Goal: Use online tool/utility: Utilize a website feature to perform a specific function

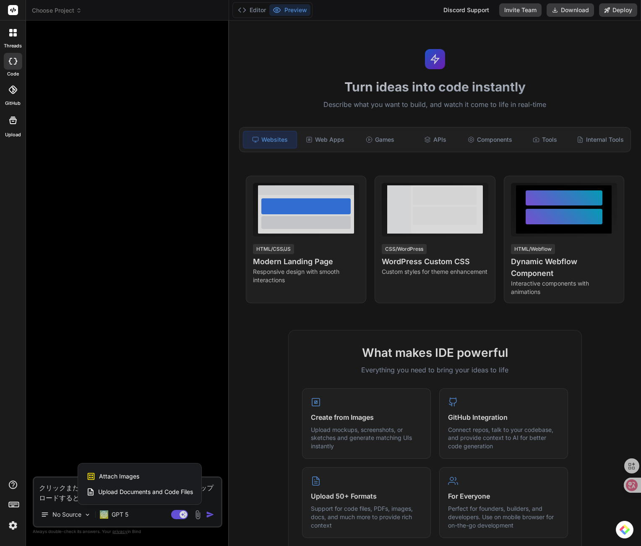
scroll to position [391, 0]
click at [123, 392] on div at bounding box center [320, 273] width 641 height 546
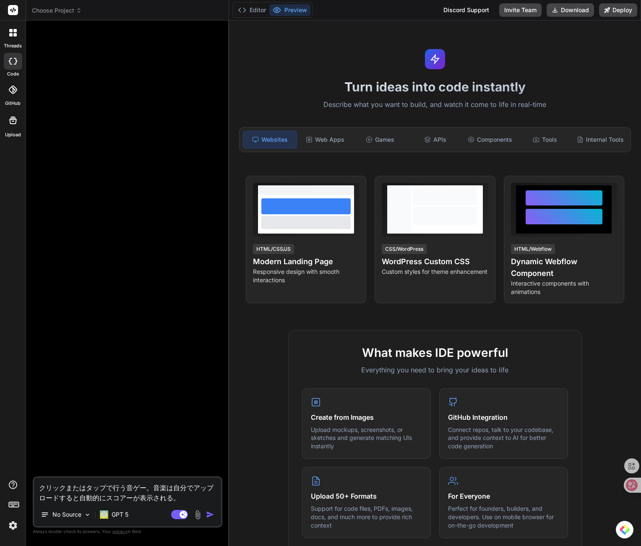
click at [193, 499] on textarea "クリックまたはタップで行う音ゲー。音楽は自分でアップロードすると自動的にスコアーが表示される。" at bounding box center [127, 490] width 187 height 25
click at [198, 515] on img at bounding box center [198, 515] width 10 height 10
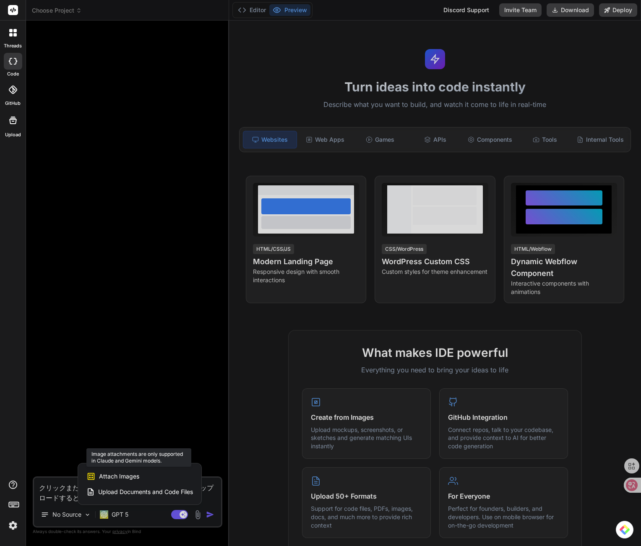
click at [160, 477] on div "Attach Images Image attachments are only supported in Claude and Gemini models." at bounding box center [139, 477] width 107 height 16
click at [137, 477] on span "Attach Images" at bounding box center [119, 476] width 40 height 8
click at [117, 476] on span "Attach Images" at bounding box center [119, 476] width 40 height 8
click at [112, 494] on span "Upload Documents and Code Files" at bounding box center [145, 492] width 95 height 8
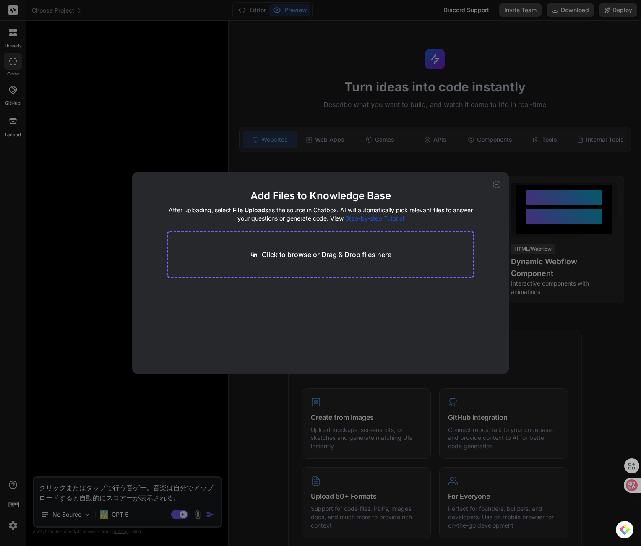
click at [493, 185] on icon at bounding box center [497, 185] width 8 height 8
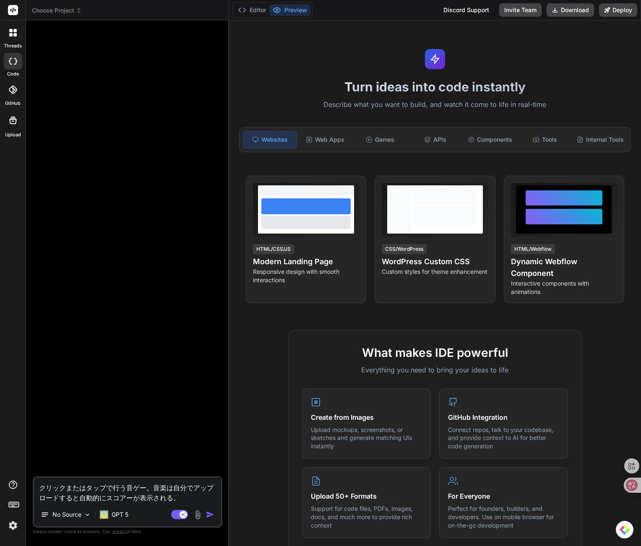
click at [200, 514] on img at bounding box center [198, 515] width 10 height 10
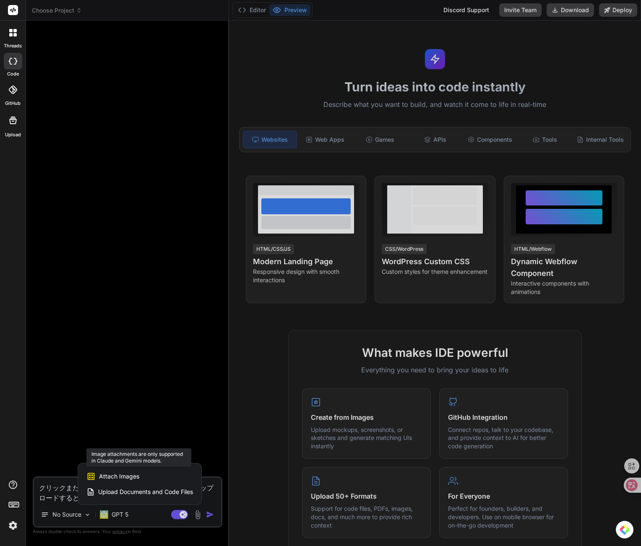
click at [120, 473] on span "Attach Images" at bounding box center [119, 476] width 40 height 8
click at [107, 476] on span "Attach Images" at bounding box center [119, 476] width 40 height 8
click at [115, 519] on div at bounding box center [320, 273] width 641 height 546
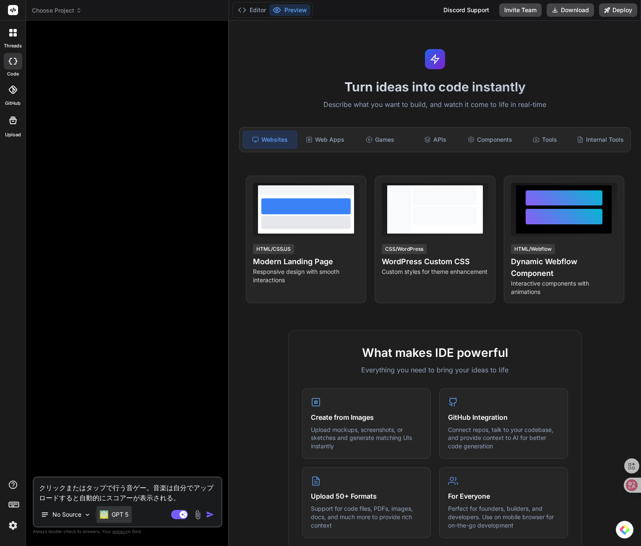
click at [115, 518] on p "GPT 5" at bounding box center [120, 514] width 17 height 8
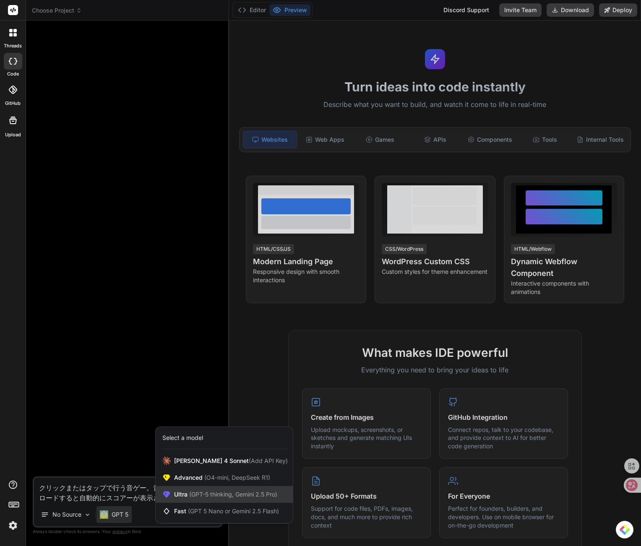
click at [206, 497] on span "(GPT-5 thinking, Gemini 2.5 Pro)" at bounding box center [233, 494] width 90 height 7
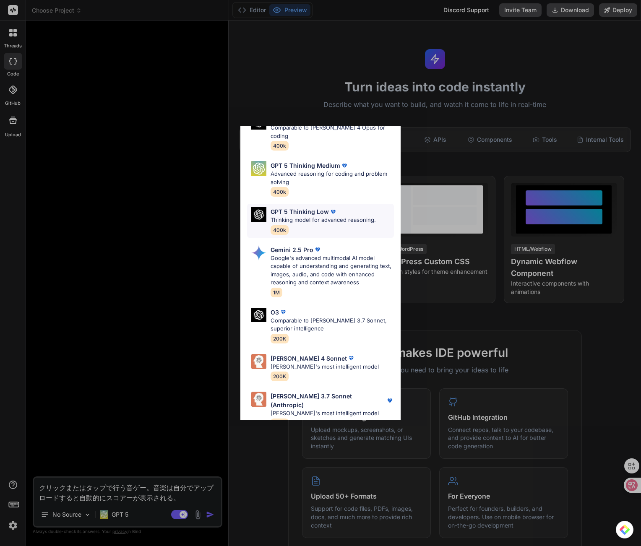
scroll to position [93, 0]
click at [309, 261] on p "Google's advanced multimodal AI model capable of understanding and generating t…" at bounding box center [332, 270] width 123 height 33
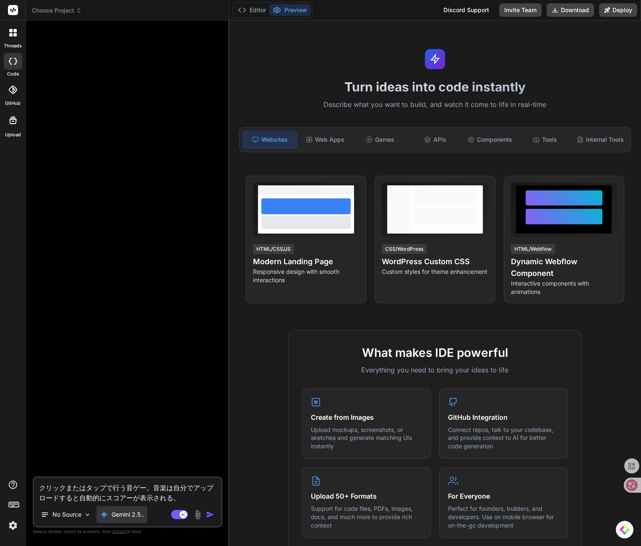
click at [112, 518] on p "Gemini 2.5.." at bounding box center [128, 514] width 32 height 8
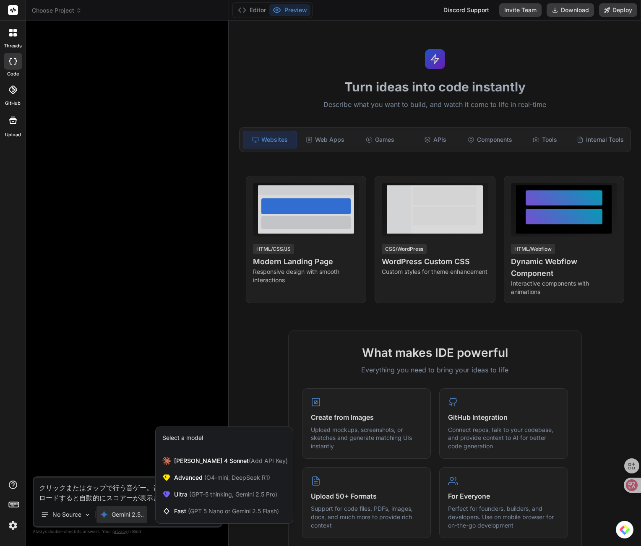
click at [112, 518] on div at bounding box center [320, 273] width 641 height 546
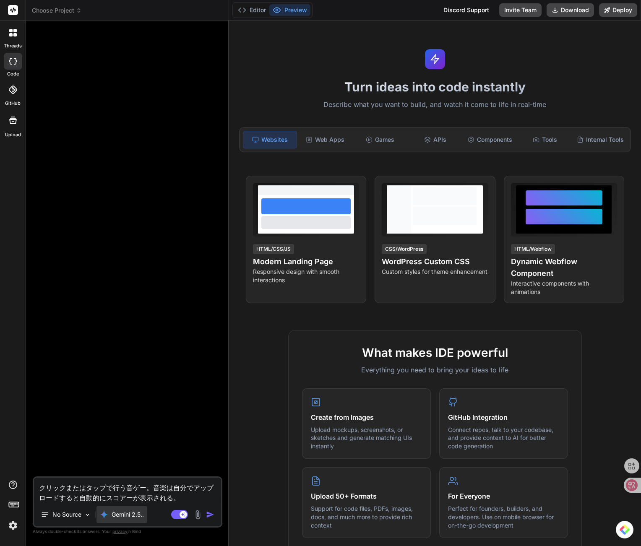
click at [112, 518] on p "Gemini 2.5.." at bounding box center [128, 514] width 32 height 8
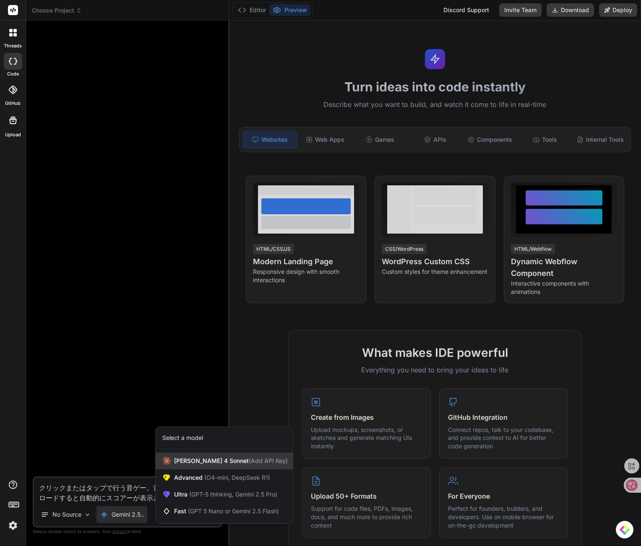
click at [223, 464] on span "[PERSON_NAME] 4 Sonnet (Add API Key)" at bounding box center [231, 461] width 114 height 8
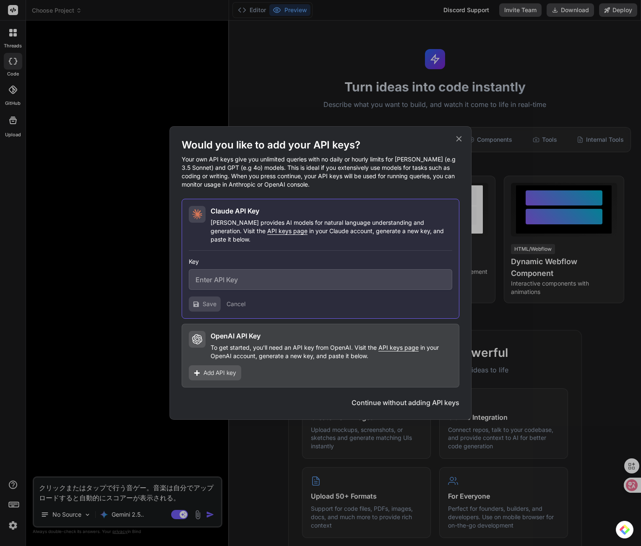
click at [459, 150] on div "Would you like to add your API keys? Your own API keys give you unlimited queri…" at bounding box center [320, 273] width 302 height 294
click at [459, 142] on icon at bounding box center [458, 138] width 5 height 5
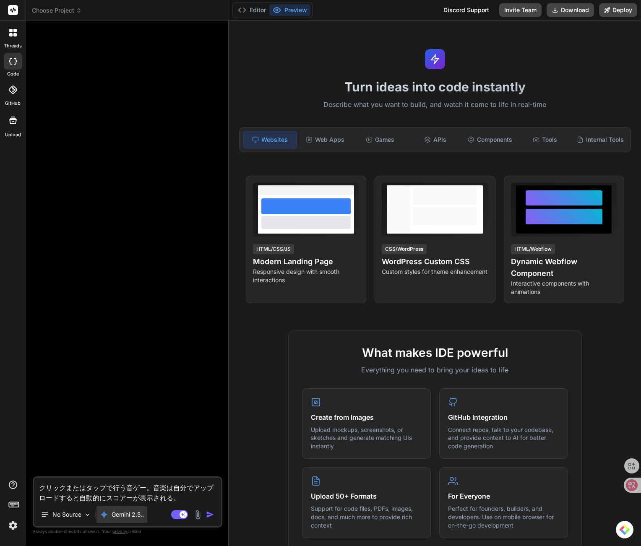
click at [129, 513] on p "Gemini 2.5.." at bounding box center [128, 514] width 32 height 8
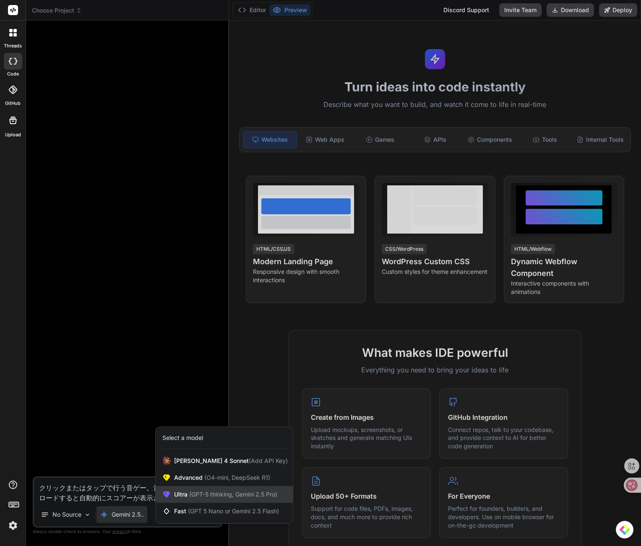
click at [198, 490] on span "Ultra (GPT-5 thinking, Gemini 2.5 Pro)" at bounding box center [225, 494] width 103 height 8
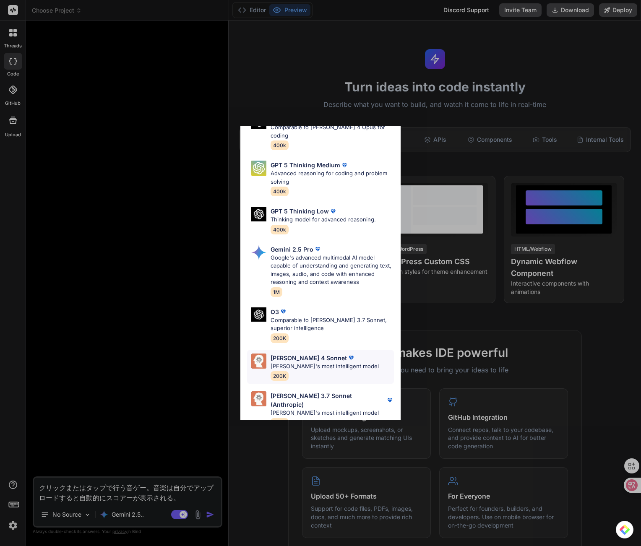
click at [300, 362] on p "[PERSON_NAME]'s most intelligent model" at bounding box center [325, 366] width 108 height 8
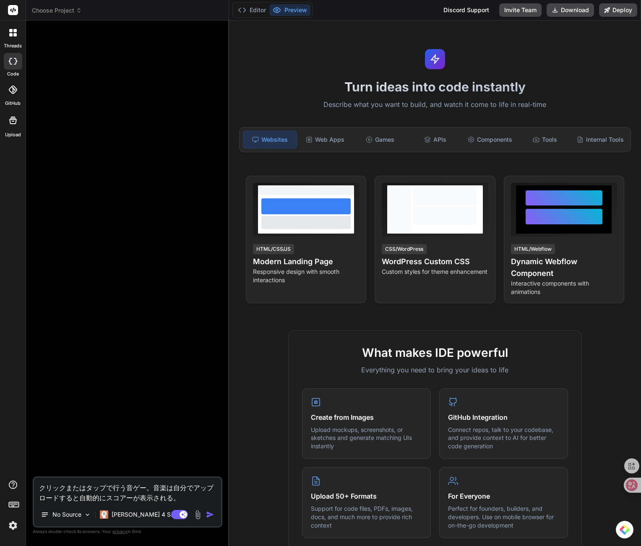
click at [199, 514] on img at bounding box center [198, 515] width 10 height 10
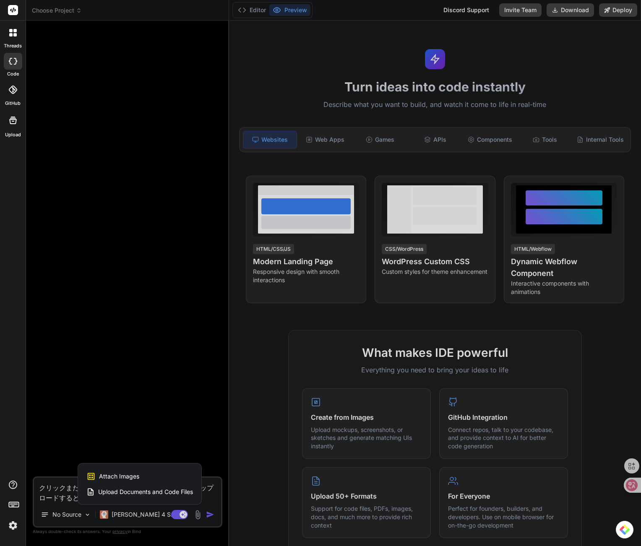
click at [126, 474] on span "Attach Images" at bounding box center [119, 476] width 40 height 8
type textarea "x"
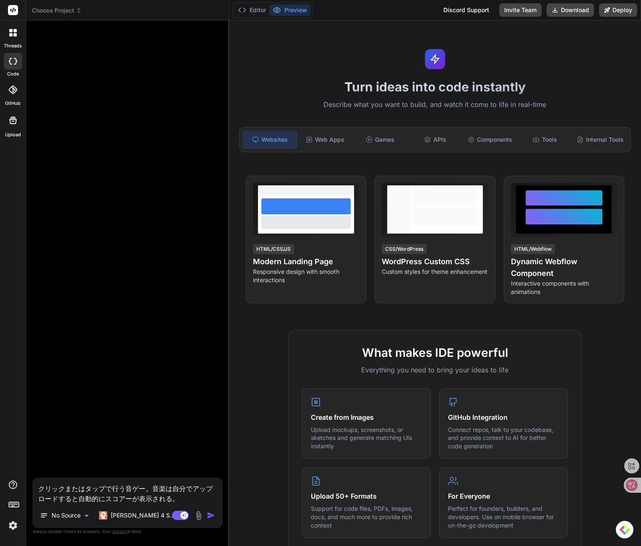
type input "C:\fakepath\Cytus.jpg"
type textarea "x"
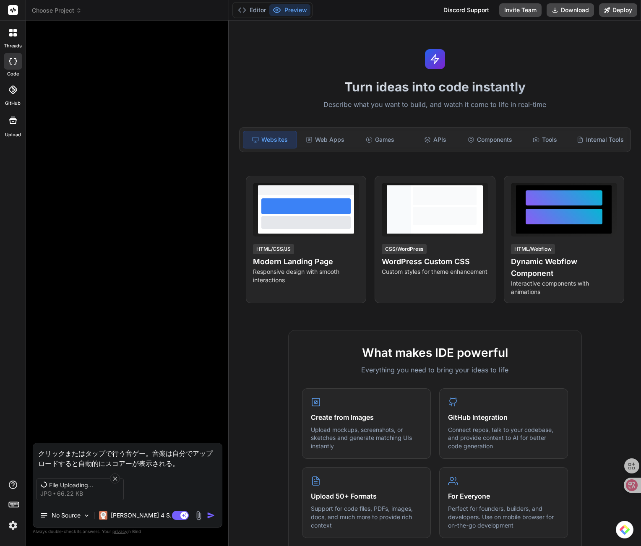
click at [182, 461] on textarea "クリックまたはタップで行う音ゲー。音楽は自分でアップロードすると自動的にスコアーが表示される。" at bounding box center [127, 455] width 189 height 25
type textarea "クリックまたはタップで行う音ゲー。音楽は自分でアップロードすると自動的にスコアーが表示される。"
type textarea "x"
type textarea "クリックまたはタップで行う音ゲー。音楽は自分でアップロードすると自動的にスコアーが表示される。 g"
type textarea "x"
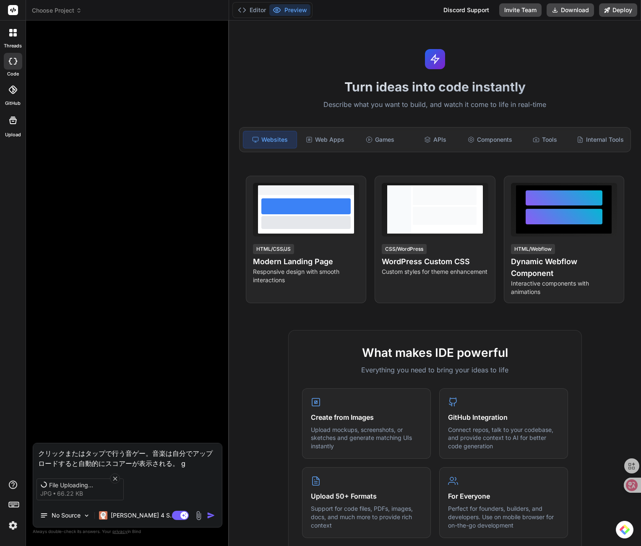
type textarea "クリックまたはタップで行う音ゲー。音楽は自分でアップロードすると自動的にスコアーが表示される。 が"
type textarea "x"
type textarea "クリックまたはタップで行う音ゲー。音楽は自分でアップロードすると自動的にスコアーが表示される。 がz"
type textarea "x"
type textarea "クリックまたはタップで行う音ゲー。音楽は自分でアップロードすると自動的にスコアーが表示される。 がぞ"
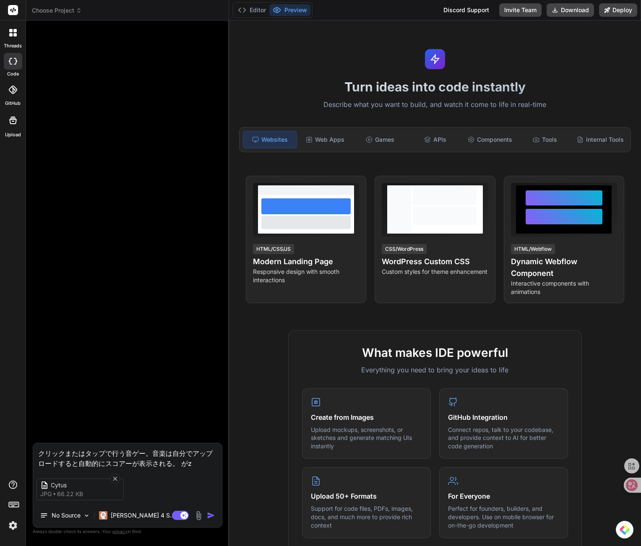
type textarea "x"
type textarea "クリックまたはタップで行う音ゲー。音楽は自分でアップロードすると自動的にスコアーが表示される。 画像"
type textarea "x"
type textarea "クリックまたはタップで行う音ゲー。音楽は自分でアップロードすると自動的にスコアーが表示される。 画像n"
type textarea "x"
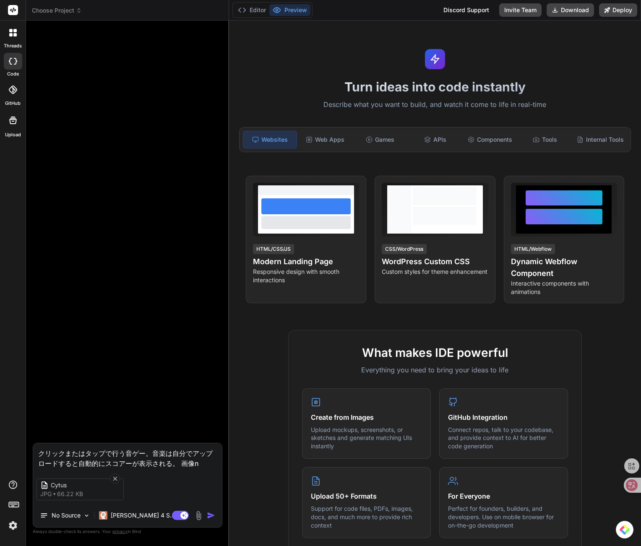
type textarea "クリックまたはタップで行う音ゲー。音楽は自分でアップロードすると自動的にスコアーが表示される。 画像の"
type textarea "x"
type textarea "クリックまたはタップで行う音ゲー。音楽は自分でアップロードすると自動的にスコアーが表示される。 画像のy"
type textarea "x"
type textarea "クリックまたはタップで行う音ゲー。音楽は自分でアップロードすると自動的にスコアーが表示される。 画像のよ"
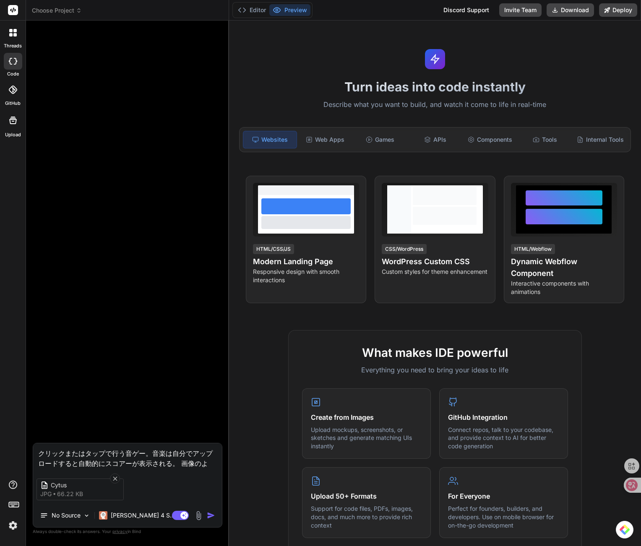
type textarea "x"
type textarea "クリックまたはタップで行う音ゲー。音楽は自分でアップロードすると自動的にスコアーが表示される。 画像のよう"
type textarea "x"
type textarea "クリックまたはタップで行う音ゲー。音楽は自分でアップロードすると自動的にスコアーが表示される。 画像のようn"
type textarea "x"
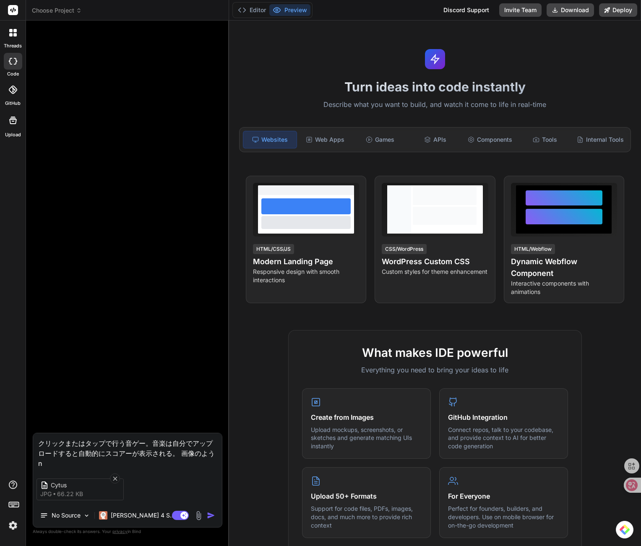
type textarea "クリックまたはタップで行う音ゲー。音楽は自分でアップロードすると自動的にスコアーが表示される。 画像のような"
type textarea "x"
type textarea "クリックまたはタップで行う音ゲー。音楽は自分でアップロードすると自動的にスコアーが表示される。 画像のようない"
type textarea "x"
type textarea "クリックまたはタップで行う音ゲー。音楽は自分でアップロードすると自動的にスコアーが表示される。 画像のようないm"
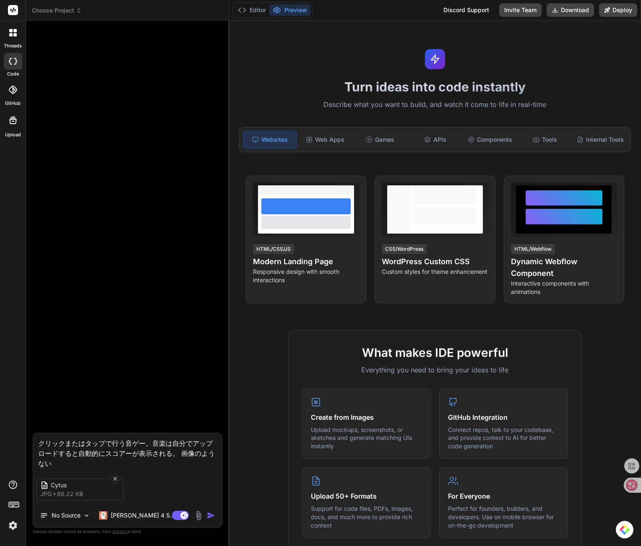
type textarea "x"
type textarea "クリックまたはタップで行う音ゲー。音楽は自分でアップロードすると自動的にスコアーが表示される。 画像のようなイメ"
type textarea "x"
type textarea "クリックまたはタップで行う音ゲー。音楽は自分でアップロードすると自動的にスコアーが表示される。 画像のようなイメー"
type textarea "x"
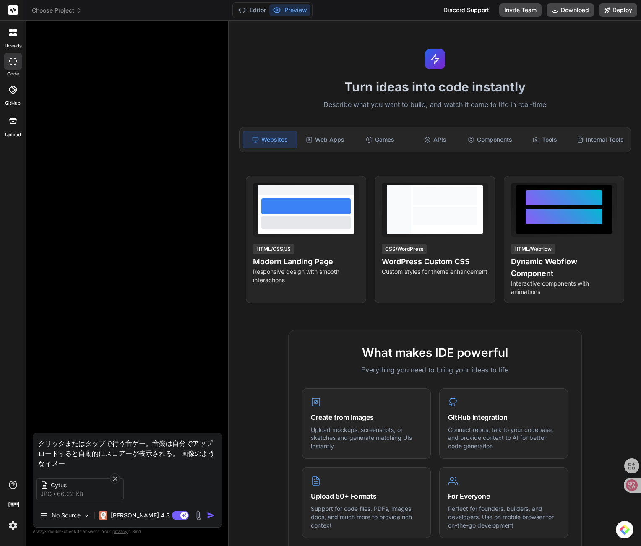
type textarea "クリックまたはタップで行う音ゲー。音楽は自分でアップロードすると自動的にスコアーが表示される。 画像のようなイメーj"
type textarea "x"
type textarea "クリックまたはタップで行う音ゲー。音楽は自分でアップロードすると自動的にスコアーが表示される。 画像のようなイメージ"
type textarea "x"
type textarea "クリックまたはタップで行う音ゲー。音楽は自分でアップロードすると自動的にスコアーが表示される。 画像のようなイメージk"
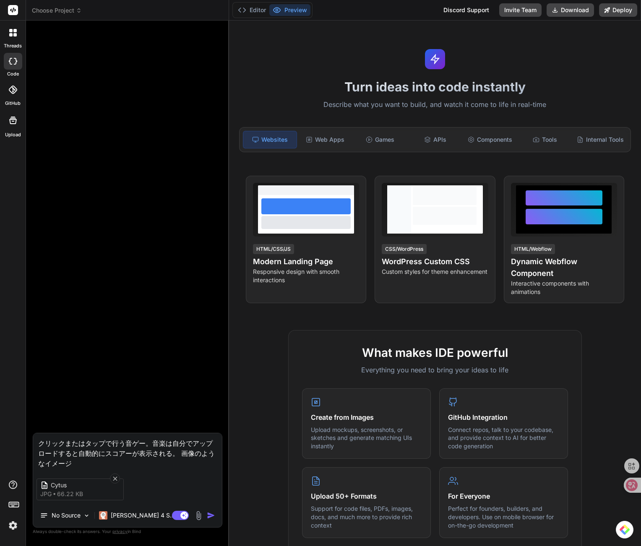
type textarea "x"
type textarea "クリックまたはタップで行う音ゲー。音楽は自分でアップロードすると自動的にスコアーが表示される。 画像のようなイメージ"
type textarea "x"
type textarea "クリックまたはタップで行う音ゲー。音楽は自分でアップロードすると自動的にスコアーが表示される。 画像のようなイメージ。"
type textarea "x"
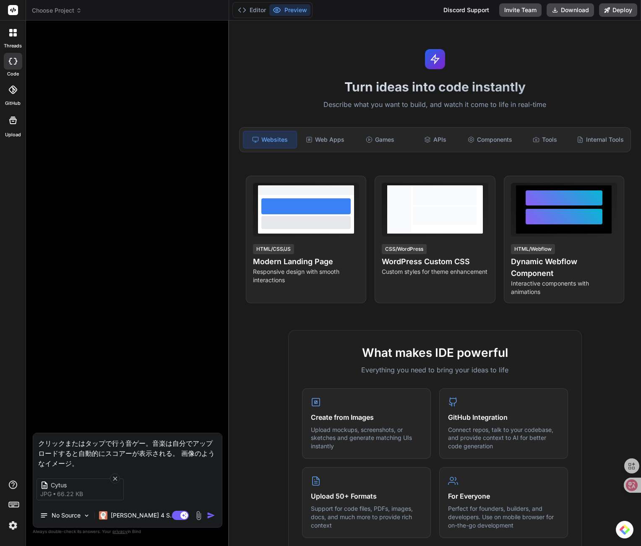
type textarea "クリックまたはタップで行う音ゲー。音楽は自分でアップロードすると自動的にスコアーが表示される。 画像のようなイメージ。t"
type textarea "x"
type textarea "クリックまたはタップで行う音ゲー。音楽は自分でアップロードすると自動的にスコアーが表示される。 画像のようなイメージ。た"
type textarea "x"
type textarea "クリックまたはタップで行う音ゲー。音楽は自分でアップロードすると自動的にスコアーが表示される。 画像のようなイメージ。たd"
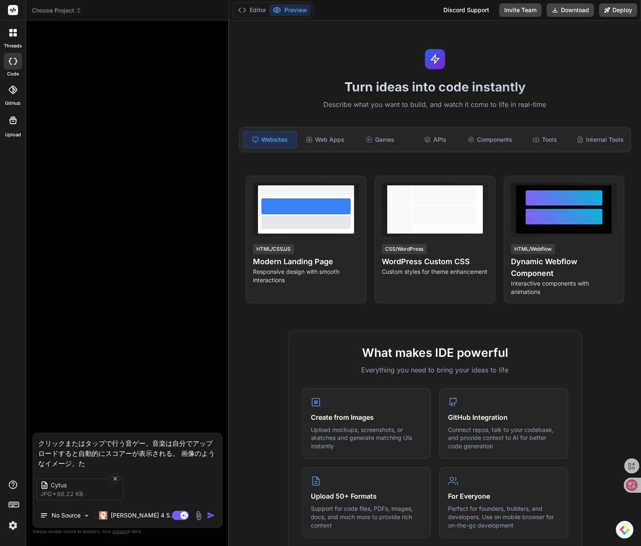
type textarea "x"
type textarea "クリックまたはタップで行う音ゲー。音楽は自分でアップロードすると自動的にスコアーが表示される。 画像のようなイメージ。ただ"
type textarea "x"
type textarea "クリックまたはタップで行う音ゲー。音楽は自分でアップロードすると自動的にスコアーが表示される。 画像のようなイメージ。ただs"
type textarea "x"
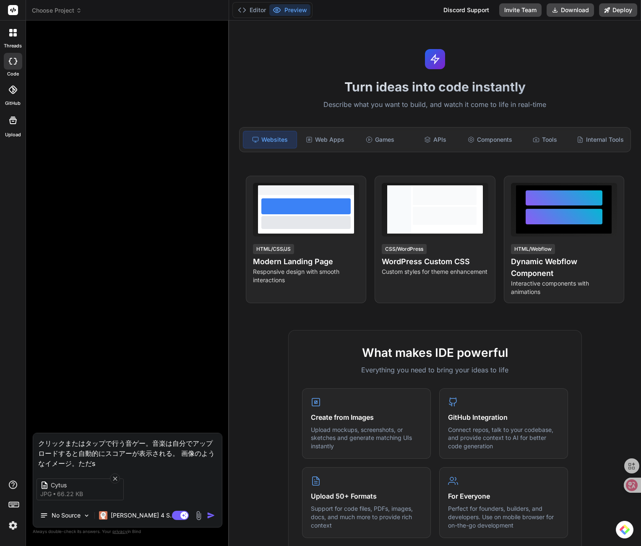
type textarea "クリックまたはタップで行う音ゲー。音楽は自分でアップロードすると自動的にスコアーが表示される。 画像のようなイメージ。ただし"
type textarea "x"
type textarea "クリックまたはタップで行う音ゲー。音楽は自分でアップロードすると自動的にスコアーが表示される。 画像のようなイメージ。ただしk"
type textarea "x"
type textarea "クリックまたはタップで行う音ゲー。音楽は自分でアップロードすると自動的にスコアーが表示される。 画像のようなイメージ。ただしこ"
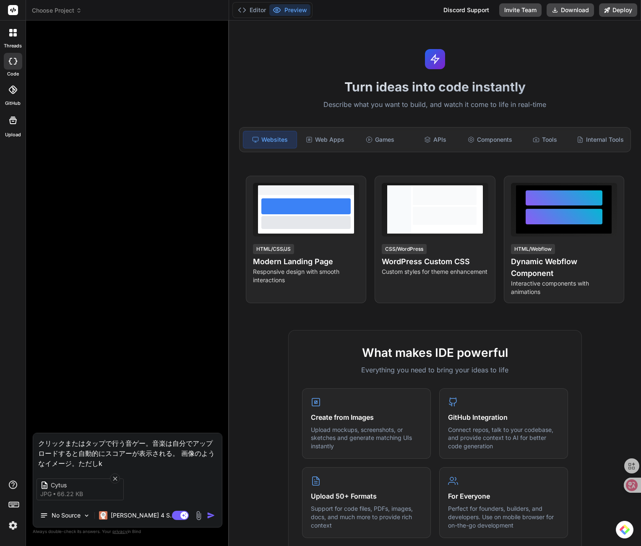
type textarea "x"
type textarea "クリックまたはタップで行う音ゲー。音楽は自分でアップロードすると自動的にスコアーが表示される。 画像のようなイメージ。ただしこr"
type textarea "x"
type textarea "クリックまたはタップで行う音ゲー。音楽は自分でアップロードすると自動的にスコアーが表示される。 画像のようなイメージ。ただしこれ"
type textarea "x"
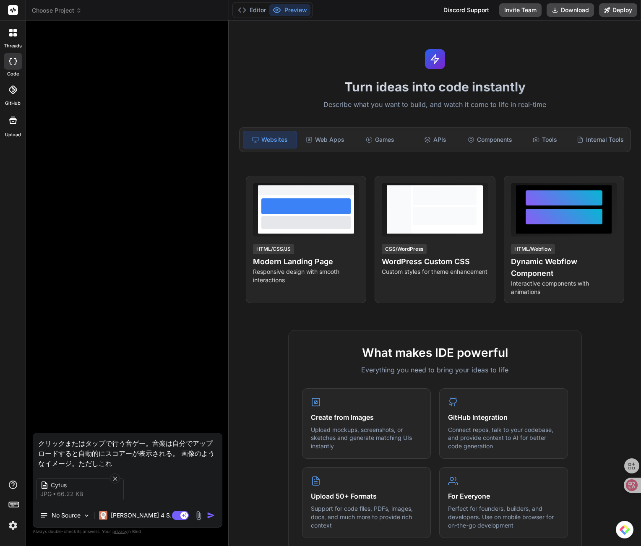
type textarea "クリックまたはタップで行う音ゲー。音楽は自分でアップロードすると自動的にスコアーが表示される。 画像のようなイメージ。ただしこれh"
type textarea "x"
type textarea "クリックまたはタップで行う音ゲー。音楽は自分でアップロードすると自動的にスコアーが表示される。 画像のようなイメージ。ただしこれは"
type textarea "x"
type textarea "クリックまたはタップで行う音ゲー。音楽は自分でアップロードすると自動的にスコアーが表示される。 画像のようなイメージ。ただしこれは、"
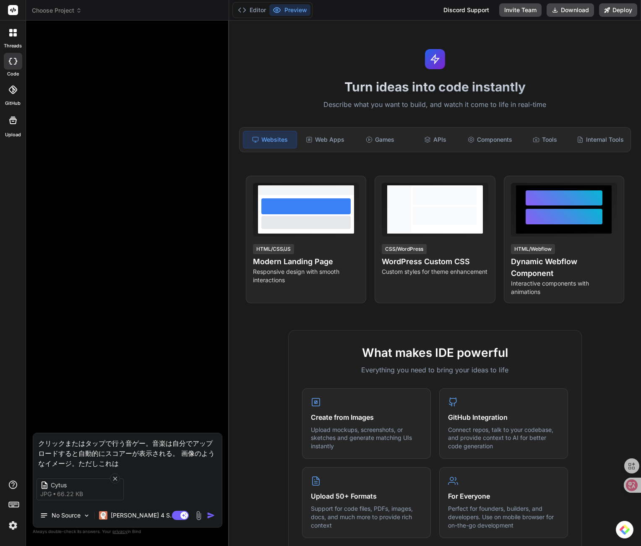
type textarea "x"
type textarea "クリックまたはタップで行う音ゲー。音楽は自分でアップロードすると自動的にスコアーが表示される。 画像のようなイメージ。ただしこれは、s"
type textarea "x"
type textarea "クリックまたはタップで行う音ゲー。音楽は自分でアップロードすると自動的にスコアーが表示される。 画像のようなイメージ。ただしこれは、せ"
type textarea "x"
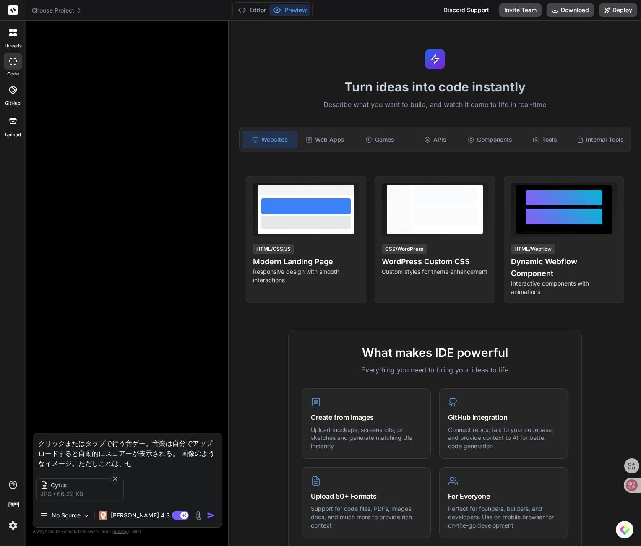
type textarea "クリックまたはタップで行う音ゲー。音楽は自分でアップロードすると自動的にスコアーが表示される。 画像のようなイメージ。ただしこれは、せn"
type textarea "x"
type textarea "クリックまたはタップで行う音ゲー。音楽は自分でアップロードすると自動的にスコアーが表示される。 画像のようなイメージ。ただしこれは、せん"
type textarea "x"
type textarea "クリックまたはタップで行う音ゲー。音楽は自分でアップロードすると自動的にスコアーが表示される。 画像のようなイメージ。ただしこれは、せんg"
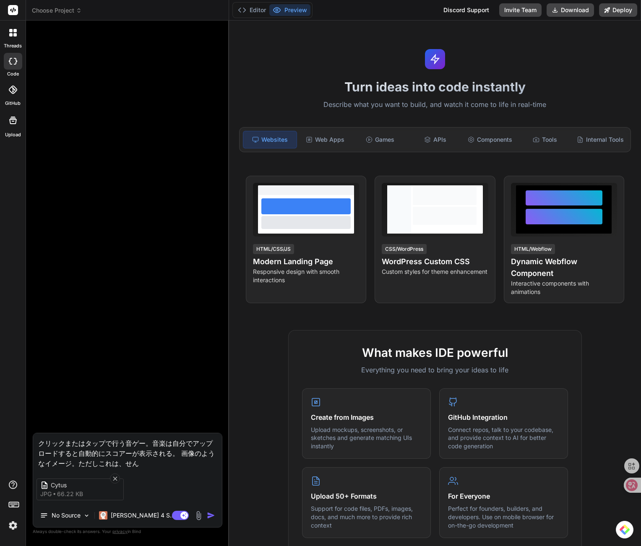
type textarea "x"
type textarea "クリックまたはタップで行う音ゲー。音楽は自分でアップロードすると自動的にスコアーが表示される。 画像のようなイメージ。ただしこれは、線画"
type textarea "x"
type textarea "クリックまたはタップで行う音ゲー。音楽は自分でアップロードすると自動的にスコアーが表示される。 画像のようなイメージ。ただしこれは、[PERSON_NAME]"
type textarea "x"
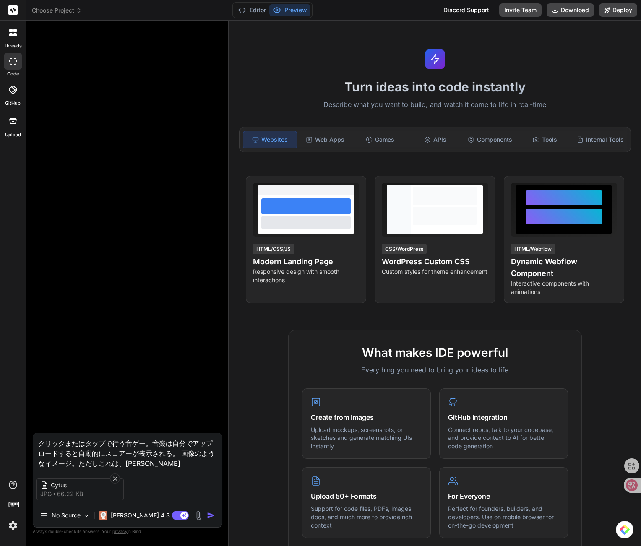
type textarea "クリックまたはタップで行う音ゲー。音楽は自分でアップロードすると自動的にスコアーが表示される。 画像のようなイメージ。ただしこれは、線が"
type textarea "x"
type textarea "クリックまたはタップで行う音ゲー。音楽は自分でアップロードすると自動的にスコアーが表示される。 画像のようなイメージ。ただしこれは、線がj"
type textarea "x"
type textarea "クリックまたはタップで行う音ゲー。音楽は自分でアップロードすると自動的にスコアーが表示される。 画像のようなイメージ。ただしこれは、線がじょ"
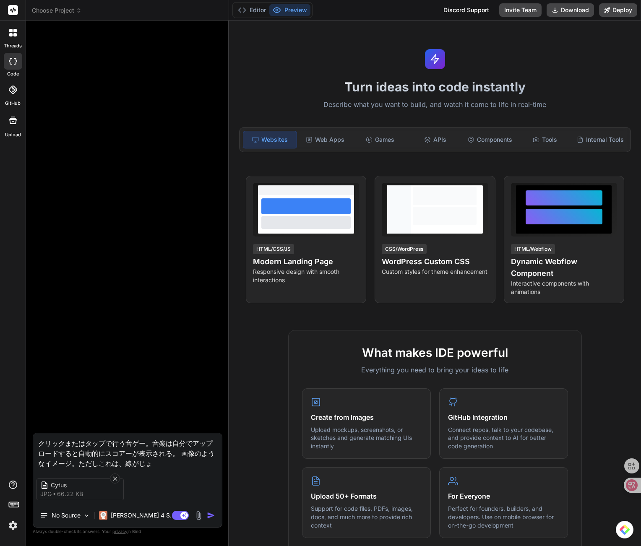
type textarea "x"
type textarea "クリックまたはタップで行う音ゲー。音楽は自分でアップロードすると自動的にスコアーが表示される。 画像のようなイメージ。ただしこれは、線がじょう"
type textarea "x"
type textarea "クリックまたはタップで行う音ゲー。音楽は自分でアップロードすると自動的にスコアーが表示される。 画像のようなイメージ。ただしこれは、線がじょうg"
type textarea "x"
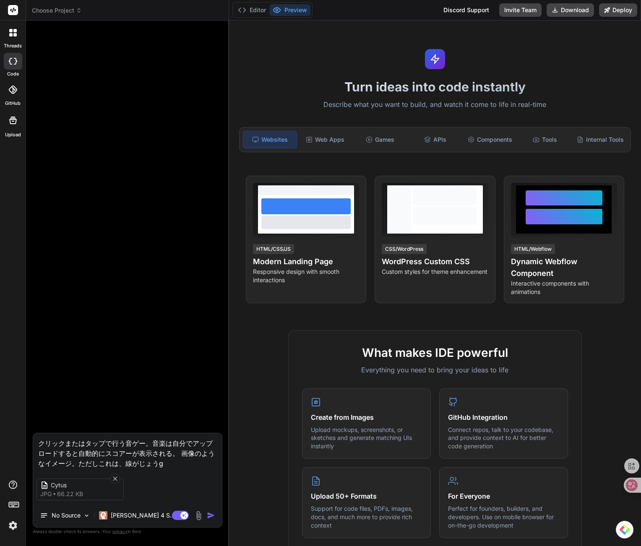
type textarea "クリックまたはタップで行う音ゲー。音楽は自分でアップロードすると自動的にスコアーが表示される。 画像のようなイメージ。ただしこれは、線が上下"
type textarea "x"
type textarea "クリックまたはタップで行う音ゲー。音楽は自分でアップロードすると自動的にスコアーが表示される。 画像のようなイメージ。ただしこれは、線が上下n"
type textarea "x"
type textarea "クリックまたはタップで行う音ゲー。音楽は自分でアップロードすると自動的にスコアーが表示される。 画像のようなイメージ。ただしこれは、線が上下に"
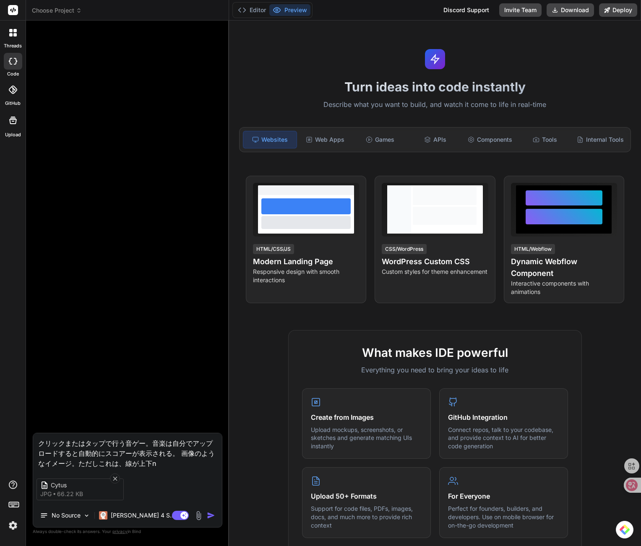
type textarea "x"
type textarea "クリックまたはタップで行う音ゲー。音楽は自分でアップロードすると自動的にスコアーが表示される。 画像のようなイメージ。ただしこれは、線が上下にい"
type textarea "x"
type textarea "クリックまたはタップで行う音ゲー。音楽は自分でアップロードすると自動的にスコアーが表示される。 画像のようなイメージ。ただしこれは、線が上下にいd"
type textarea "x"
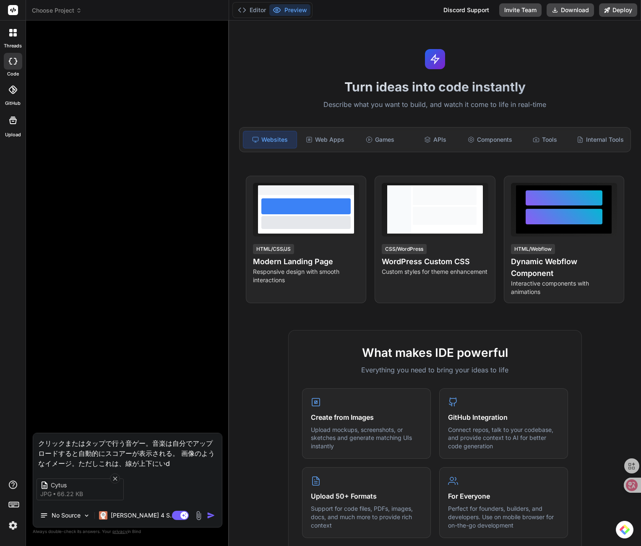
type textarea "クリックまたはタップで行う音ゲー。音楽は自分でアップロードすると自動的にスコアーが表示される。 画像のようなイメージ。ただしこれは、線が上下にいど"
type textarea "x"
type textarea "クリックまたはタップで行う音ゲー。音楽は自分でアップロードすると自動的にスコアーが表示される。 画像のようなイメージ。ただしこれは、線が上下に移動"
type textarea "x"
type textarea "クリックまたはタップで行う音ゲー。音楽は自分でアップロードすると自動的にスコアーが表示される。 画像のようなイメージ。ただしこれは、線が上下に移動s"
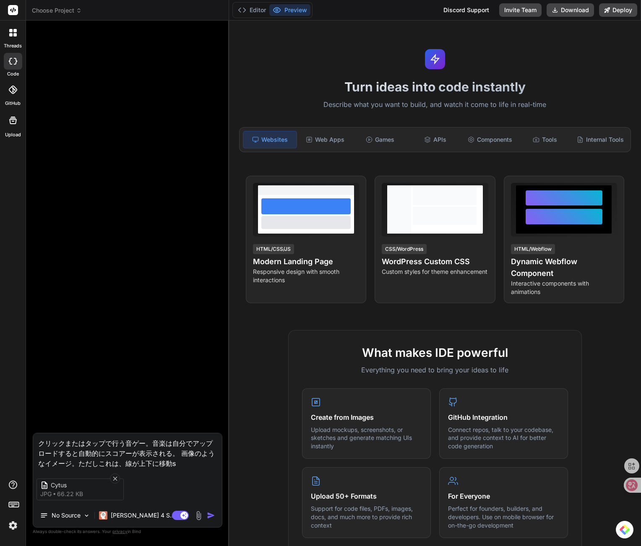
type textarea "x"
type textarea "クリックまたはタップで行う音ゲー。音楽は自分でアップロードすると自動的にスコアーが表示される。 画像のようなイメージ。ただしこれは、線が上下に移動し"
type textarea "x"
type textarea "クリックまたはタップで行う音ゲー。音楽は自分でアップロードすると自動的にスコアーが表示される。 画像のようなイメージ。ただしこれは、線が上下に移動しn"
type textarea "x"
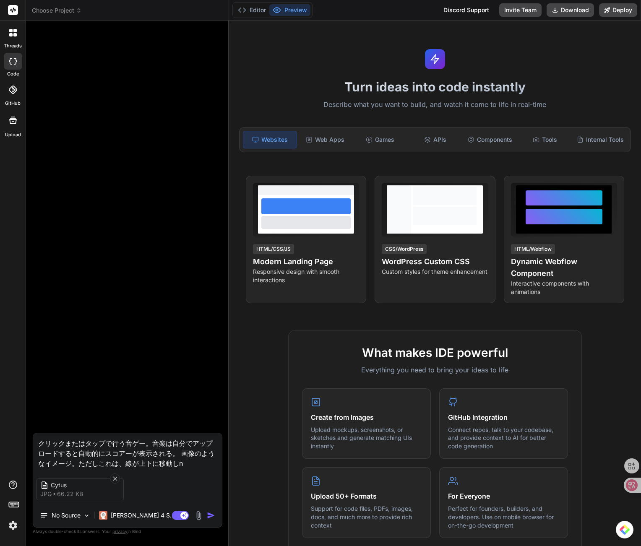
type textarea "クリックまたはタップで行う音ゲー。音楽は自分でアップロードすると自動的にスコアーが表示される。 画像のようなイメージ。ただしこれは、線が上下に移動しな"
type textarea "x"
type textarea "クリックまたはタップで行う音ゲー。音楽は自分でアップロードすると自動的にスコアーが表示される。 画像のようなイメージ。ただしこれは、線が上下に移動しなg"
type textarea "x"
type textarea "クリックまたはタップで行う音ゲー。音楽は自分でアップロードすると自動的にスコアーが表示される。 画像のようなイメージ。ただしこれは、線が上下に移動しなが"
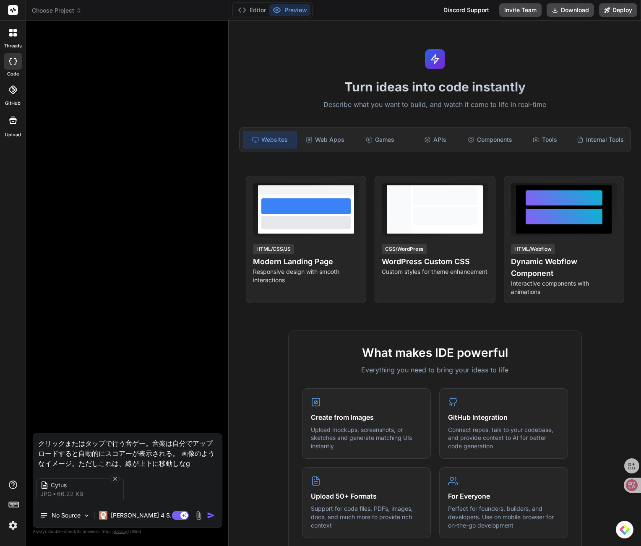
type textarea "x"
type textarea "クリックまたはタップで行う音ゲー。音楽は自分でアップロードすると自動的にスコアーが表示される。 画像のようなイメージ。ただしこれは、線が上下に移動しながr"
type textarea "x"
type textarea "クリックまたはタップで行う音ゲー。音楽は自分でアップロードすると自動的にスコアーが表示される。 画像のようなイメージ。ただしこれは、線が上下に移動しながら"
type textarea "x"
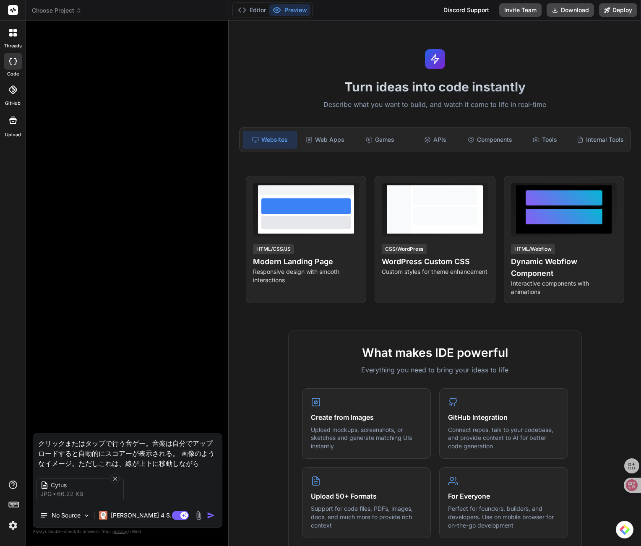
type textarea "クリックまたはタップで行う音ゲー。音楽は自分でアップロードすると自動的にスコアーが表示される。 画像のようなイメージ。ただしこれは、線が上下に移動しながら、"
type textarea "x"
type textarea "クリックまたはタップで行う音ゲー。音楽は自分でアップロードすると自動的にスコアーが表示される。 画像のようなイメージ。ただしこれは、線が上下に移動しながら、s"
type textarea "x"
type textarea "クリックまたはタップで行う音ゲー。音楽は自分でアップロードすると自動的にスコアーが表示される。 画像のようなイメージ。ただしこれは、線が上下に移動しながら、そ"
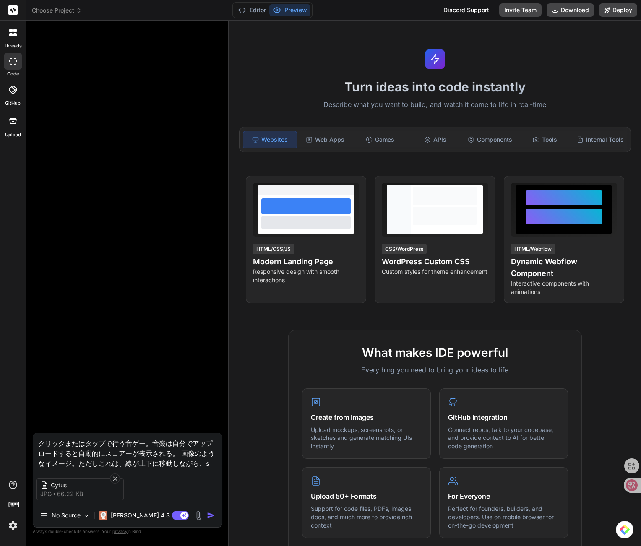
type textarea "x"
type textarea "クリックまたはタップで行う音ゲー。音楽は自分でアップロードすると自動的にスコアーが表示される。 画像のようなイメージ。ただしこれは、線が上下に移動しながら、そn"
type textarea "x"
type textarea "クリックまたはタップで行う音ゲー。音楽は自分でアップロードすると自動的にスコアーが表示される。 画像のようなイメージ。ただしこれは、線が上下に移動しながら、その"
type textarea "x"
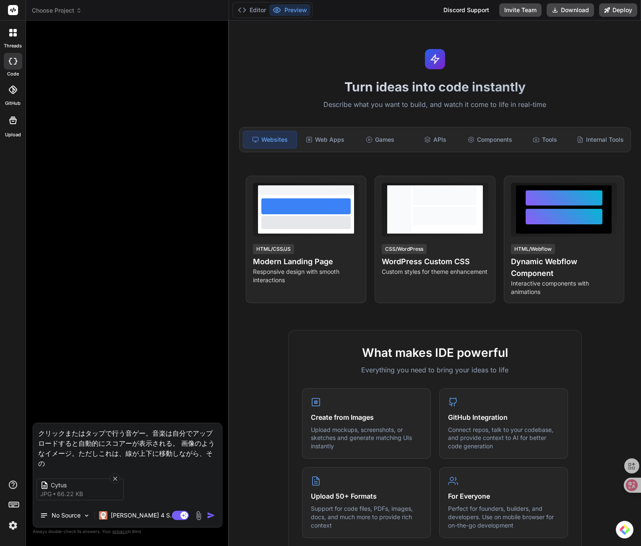
type textarea "クリックまたはタップで行う音ゲー。音楽は自分でアップロードすると自動的にスコアーが表示される。 画像のようなイメージ。ただしこれは、線が上下に移動しながら、そ…"
type textarea "x"
type textarea "クリックまたはタップで行う音ゲー。音楽は自分でアップロードすると自動的にスコアーが表示される。 画像のようなイメージ。ただしこれは、線が上下に移動しながら、そ…"
type textarea "x"
type textarea "クリックまたはタップで行う音ゲー。音楽は自分でアップロードすると自動的にスコアーが表示される。 画像のようなイメージ。ただしこれは、線が上下に移動しながら、そ…"
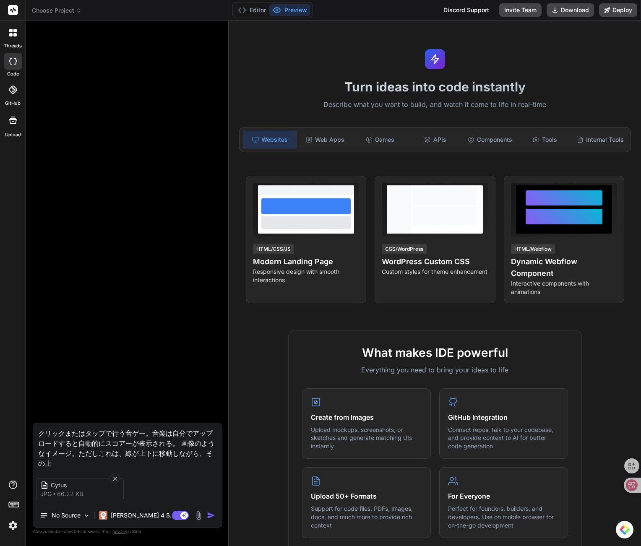
type textarea "x"
type textarea "クリックまたはタップで行う音ゲー。音楽は自分でアップロードすると自動的にスコアーが表示される。 画像のようなイメージ。ただしこれは、線が上下に移動しながら、そ…"
type textarea "x"
type textarea "クリックまたはタップで行う音ゲー。音楽は自分でアップロードすると自動的にスコアーが表示される。 画像のようなイメージ。ただしこれは、線が上下に移動しながら、そ…"
type textarea "x"
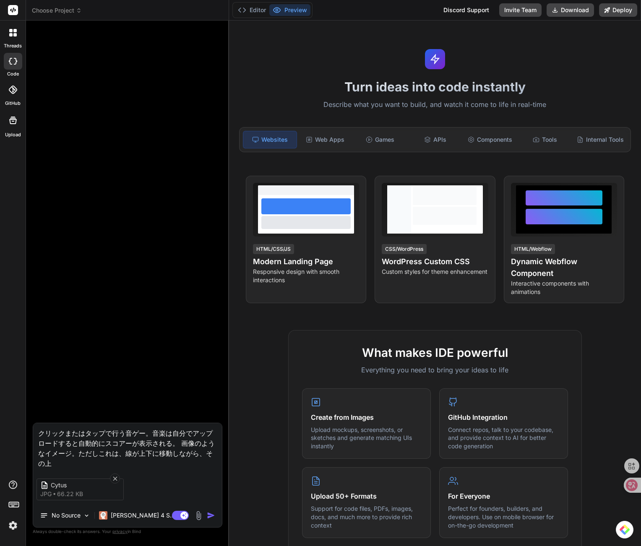
type textarea "クリックまたはタップで行う音ゲー。音楽は自分でアップロードすると自動的にスコアーが表示される。 画像のようなイメージ。ただしこれは、線が上下に移動しながら、そ…"
type textarea "x"
type textarea "クリックまたはタップで行う音ゲー。音楽は自分でアップロードすると自動的にスコアーが表示される。 画像のようなイメージ。ただしこれは、線が上下に移動しながら、そ…"
type textarea "x"
type textarea "クリックまたはタップで行う音ゲー。音楽は自分でアップロードすると自動的にスコアーが表示される。 画像のようなイメージ。ただしこれは、線が上下に移動しながら、そ…"
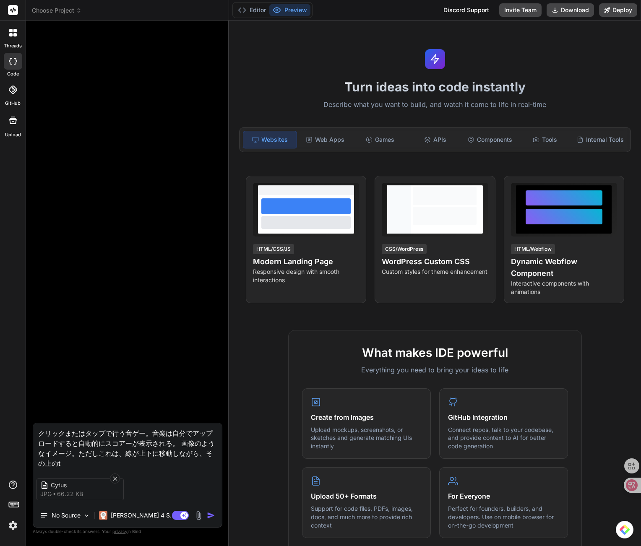
type textarea "x"
type textarea "クリックまたはタップで行う音ゲー。音楽は自分でアップロードすると自動的にスコアーが表示される。 画像のようなイメージ。ただしこれは、線が上下に移動しながら、そ…"
type textarea "x"
type textarea "クリックまたはタップで行う音ゲー。音楽は自分でアップロードすると自動的にスコアーが表示される。 画像のようなイメージ。ただしこれは、線が上下に移動しながら、そ…"
type textarea "x"
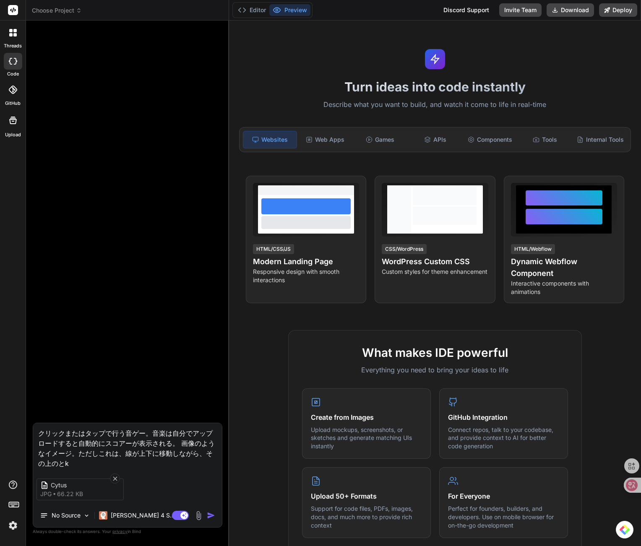
type textarea "クリックまたはタップで行う音ゲー。音楽は自分でアップロードすると自動的にスコアーが表示される。 画像のようなイメージ。ただしこれは、線が上下に移動しながら、そ…"
type textarea "x"
type textarea "クリックまたはタップで行う音ゲー。音楽は自分でアップロードすると自動的にスコアーが表示される。 画像のようなイメージ。ただしこれは、線が上下に移動しながら、そ…"
type textarea "x"
type textarea "クリックまたはタップで行う音ゲー。音楽は自分でアップロードすると自動的にスコアーが表示される。 画像のようなイメージ。ただしこれは、線が上下に移動しながら、そ…"
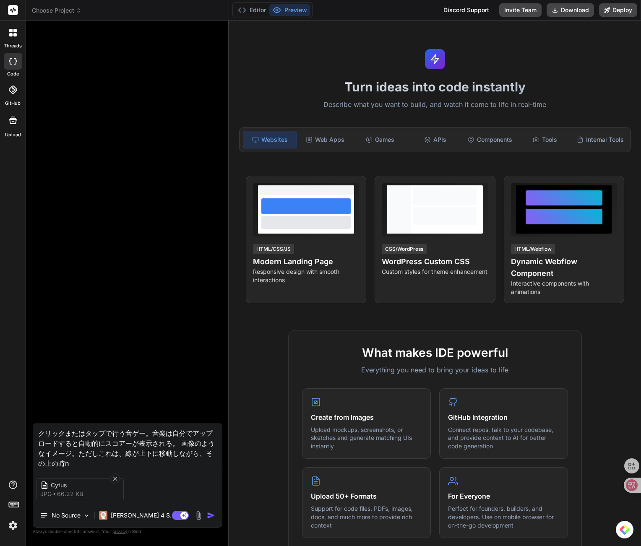
type textarea "x"
type textarea "クリックまたはタップで行う音ゲー。音楽は自分でアップロードすると自動的にスコアーが表示される。 画像のようなイメージ。ただしこれは、線が上下に移動しながら、そ…"
type textarea "x"
type textarea "クリックまたはタップで行う音ゲー。音楽は自分でアップロードすると自動的にスコアーが表示される。 画像のようなイメージ。ただしこれは、線が上下に移動しながら、そ…"
type textarea "x"
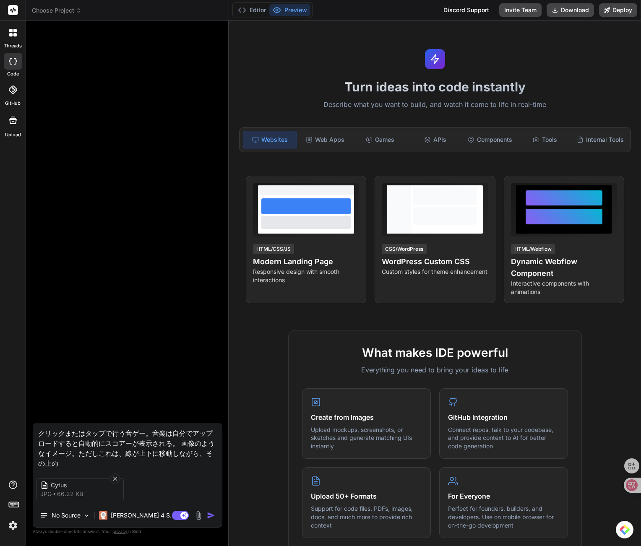
type textarea "クリックまたはタップで行う音ゲー。音楽は自分でアップロードすると自動的にスコアーが表示される。 画像のようなイメージ。ただしこれは、線が上下に移動しながら、そ…"
type textarea "x"
type textarea "クリックまたはタップで行う音ゲー。音楽は自分でアップロードすると自動的にスコアーが表示される。 画像のようなイメージ。ただしこれは、線が上下に移動しながら、そ…"
type textarea "x"
type textarea "クリックまたはタップで行う音ゲー。音楽は自分でアップロードすると自動的にスコアーが表示される。 画像のようなイメージ。ただしこれは、線が上下に移動しながら、そ…"
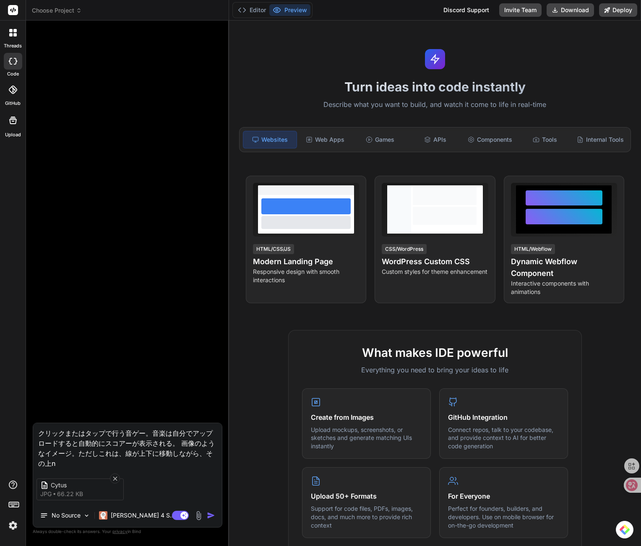
type textarea "x"
type textarea "クリックまたはタップで行う音ゲー。音楽は自分でアップロードすると自動的にスコアーが表示される。 画像のようなイメージ。ただしこれは、線が上下に移動しながら、そ…"
type textarea "x"
type textarea "クリックまたはタップで行う音ゲー。音楽は自分でアップロードすると自動的にスコアーが表示される。 画像のようなイメージ。ただしこれは、線が上下に移動しながら、そ…"
type textarea "x"
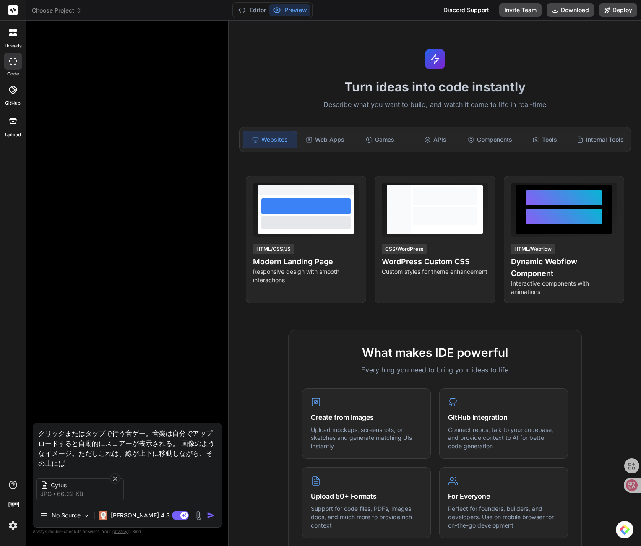
type textarea "クリックまたはタップで行う音ゲー。音楽は自分でアップロードすると自動的にスコアーが表示される。 画像のようなイメージ。ただしこれは、線が上下に移動しながら、そ…"
type textarea "x"
type textarea "クリックまたはタップで行う音ゲー。音楽は自分でアップロードすると自動的にスコアーが表示される。 画像のようなイメージ。ただしこれは、線が上下に移動しながら、そ…"
type textarea "x"
type textarea "クリックまたはタップで行う音ゲー。音楽は自分でアップロードすると自動的にスコアーが表示される。 画像のようなイメージ。ただしこれは、線が上下に移動しながら、そ…"
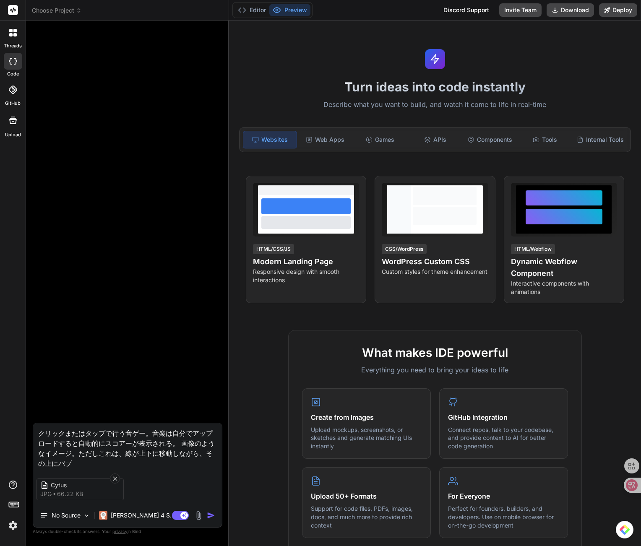
type textarea "x"
type textarea "クリックまたはタップで行う音ゲー。音楽は自分でアップロードすると自動的にスコアーが表示される。 画像のようなイメージ。ただしこれは、線が上下に移動しながら、そ…"
type textarea "x"
type textarea "クリックまたはタップで行う音ゲー。音楽は自分でアップロードすると自動的にスコアーが表示される。 画像のようなイメージ。ただしこれは、線が上下に移動しながら、そ…"
type textarea "x"
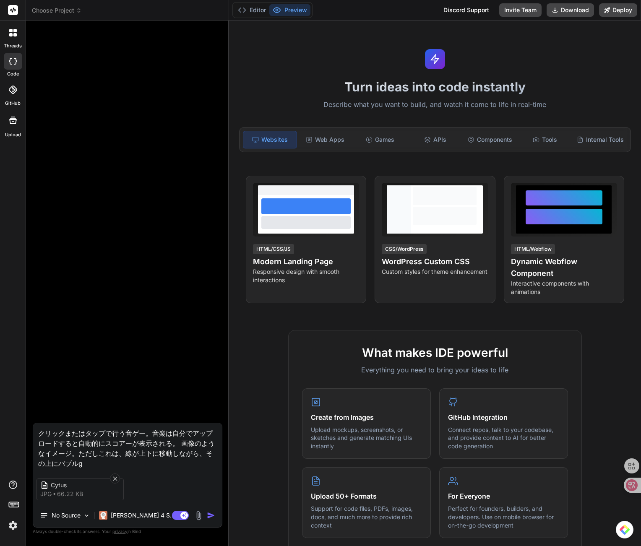
type textarea "クリックまたはタップで行う音ゲー。音楽は自分でアップロードすると自動的にスコアーが表示される。 画像のようなイメージ。ただしこれは、線が上下に移動しながら、そ…"
type textarea "x"
type textarea "クリックまたはタップで行う音ゲー。音楽は自分でアップロードすると自動的にスコアーが表示される。 画像のようなイメージ。ただしこれは、線が上下に移動しながら、そ…"
type textarea "x"
type textarea "クリックまたはタップで行う音ゲー。音楽は自分でアップロードすると自動的にスコアーが表示される。 画像のようなイメージ。ただしこれは、線が上下に移動しながら、そ…"
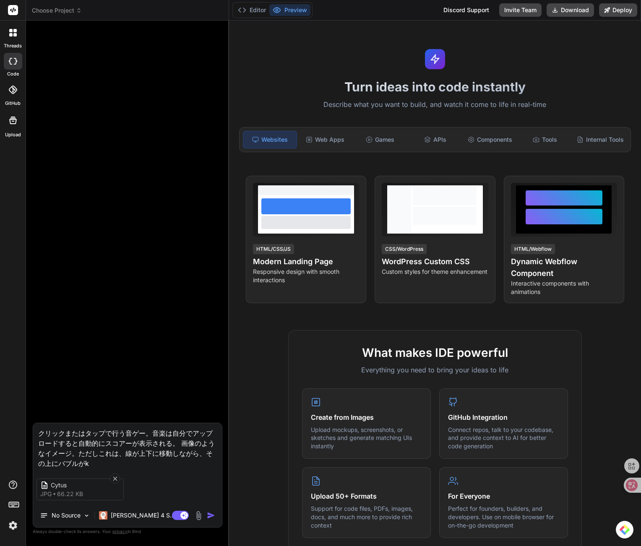
type textarea "x"
type textarea "クリックまたはタップで行う音ゲー。音楽は自分でアップロードすると自動的にスコアーが表示される。 画像のようなイメージ。ただしこれは、線が上下に移動しながら、そ…"
type textarea "x"
type textarea "クリックまたはタップで行う音ゲー。音楽は自分でアップロードすると自動的にスコアーが表示される。 画像のようなイメージ。ただしこれは、線が上下に移動しながら、そ…"
type textarea "x"
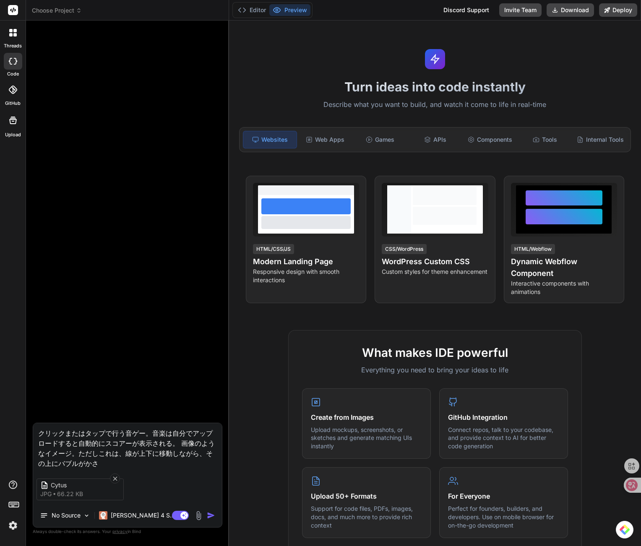
type textarea "クリックまたはタップで行う音ゲー。音楽は自分でアップロードすると自動的にスコアーが表示される。 画像のようなイメージ。ただしこれは、線が上下に移動しながら、そ…"
type textarea "x"
type textarea "クリックまたはタップで行う音ゲー。音楽は自分でアップロードすると自動的にスコアーが表示される。 画像のようなイメージ。ただしこれは、線が上下に移動しながら、そ…"
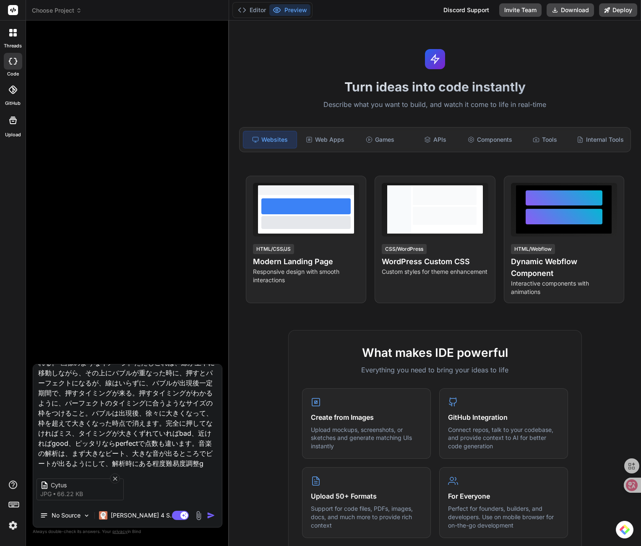
scroll to position [41, 0]
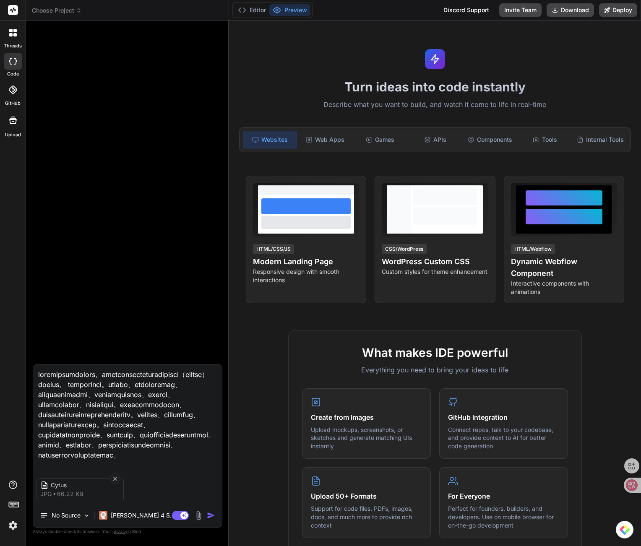
click at [169, 461] on textarea at bounding box center [127, 417] width 189 height 104
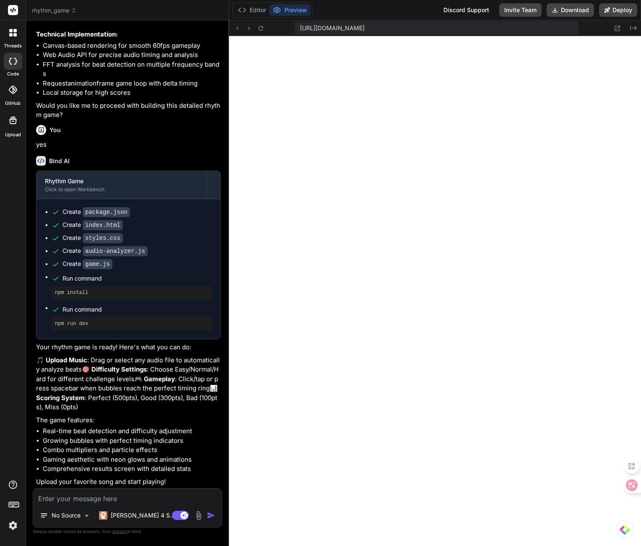
scroll to position [738, 0]
click at [138, 496] on textarea at bounding box center [127, 496] width 189 height 15
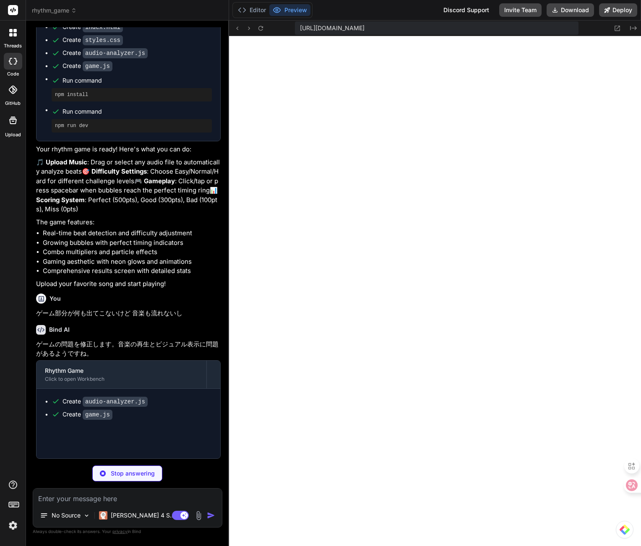
scroll to position [1219, 0]
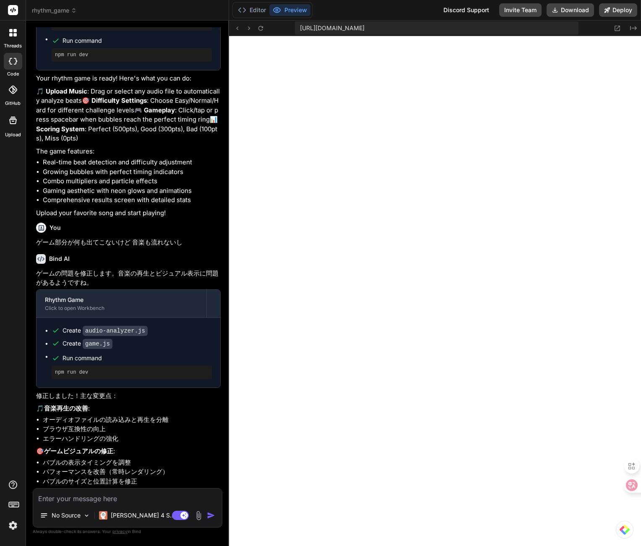
click at [106, 498] on textarea at bounding box center [127, 496] width 189 height 15
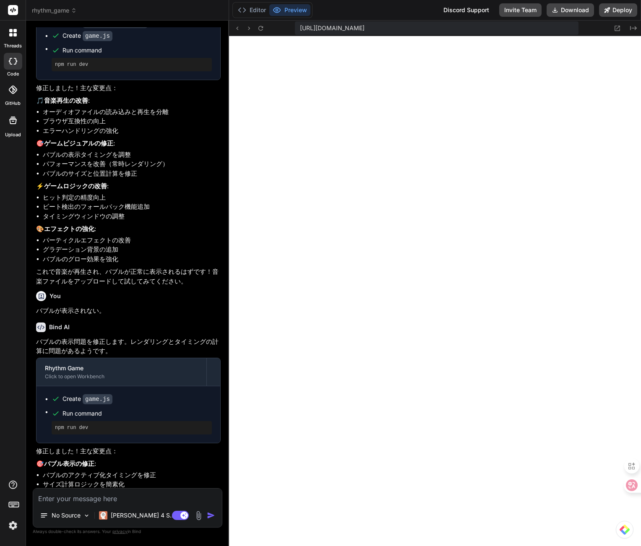
scroll to position [1426, 0]
